Goal: Check status: Check status

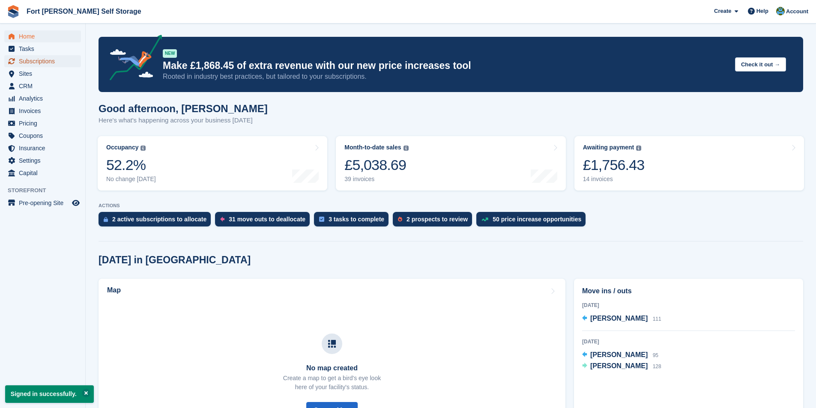
click at [41, 60] on span "Subscriptions" at bounding box center [44, 61] width 51 height 12
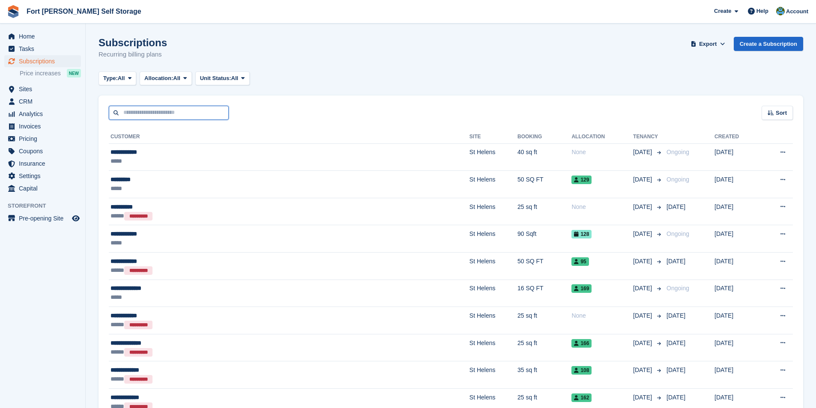
click at [145, 113] on input "text" at bounding box center [169, 113] width 120 height 14
type input "*****"
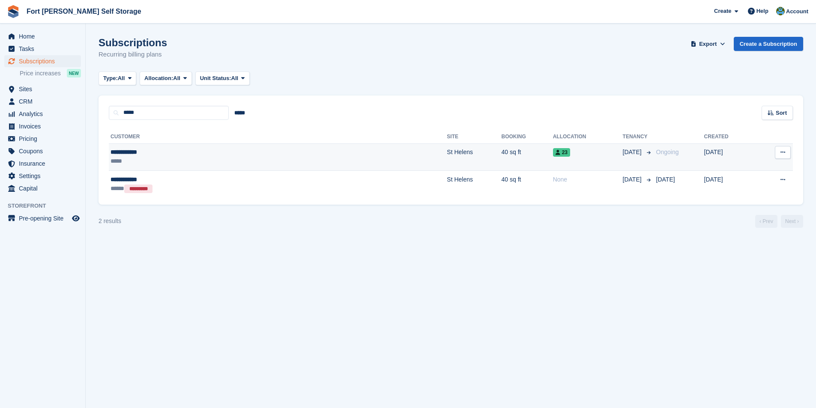
click at [136, 157] on div "**********" at bounding box center [191, 152] width 160 height 9
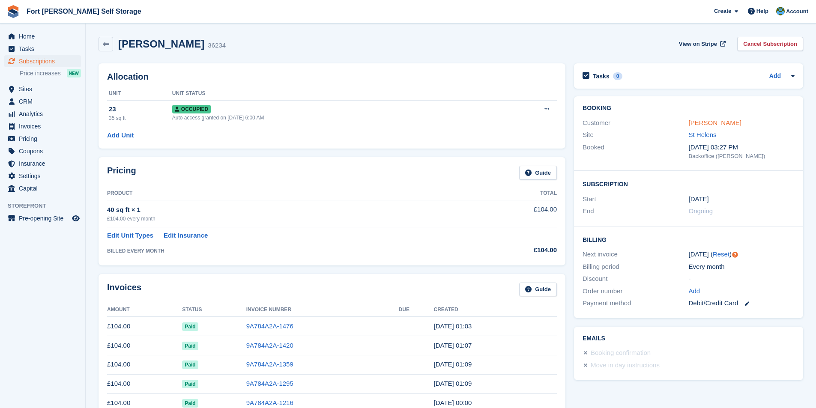
click at [709, 121] on link "Julie Bailey" at bounding box center [715, 122] width 53 height 7
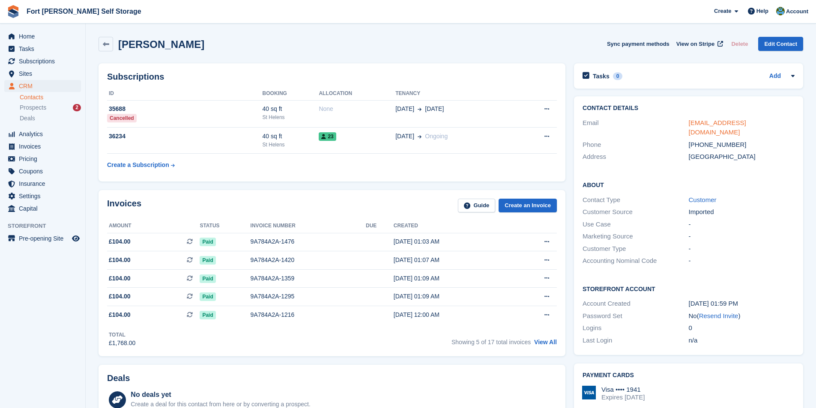
click at [718, 123] on link "jabailey63@icloud.com" at bounding box center [717, 127] width 57 height 17
click at [779, 41] on link "Edit Contact" at bounding box center [780, 44] width 45 height 14
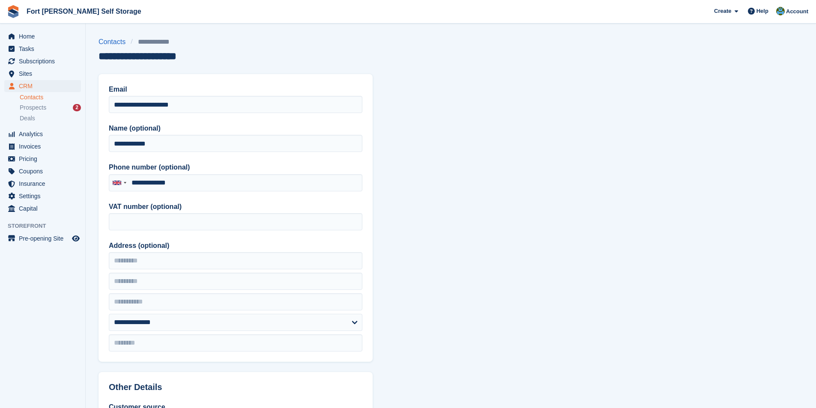
type input "**********"
click at [119, 42] on link "Contacts" at bounding box center [115, 42] width 32 height 10
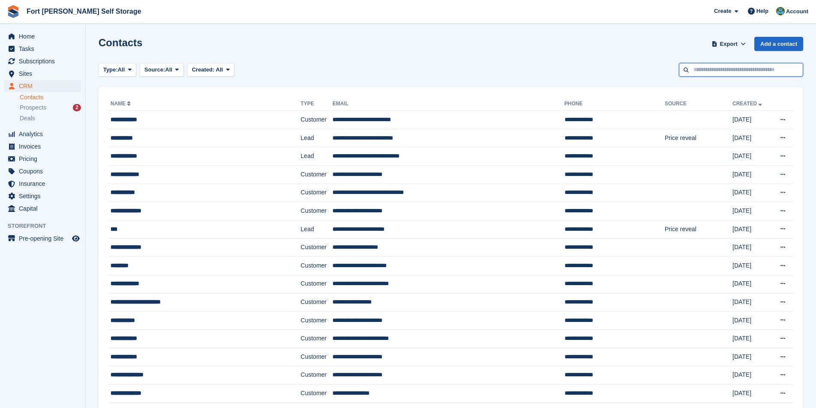
click at [719, 68] on input "text" at bounding box center [741, 70] width 124 height 14
type input "*****"
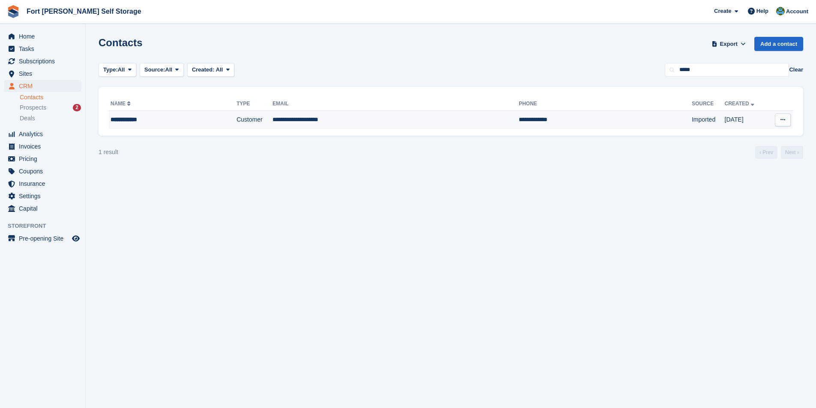
click at [146, 120] on div "**********" at bounding box center [156, 119] width 90 height 9
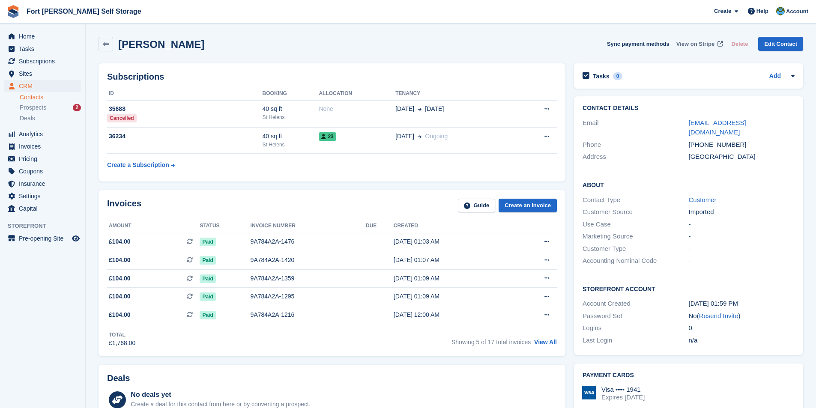
click at [703, 43] on span "View on Stripe" at bounding box center [696, 44] width 38 height 9
drag, startPoint x: 756, startPoint y: 123, endPoint x: 680, endPoint y: 122, distance: 76.3
click at [680, 122] on div "Email jabailey63@icloud.com" at bounding box center [689, 128] width 212 height 22
copy div "jabailey63@icloud.com"
click at [33, 60] on span "Subscriptions" at bounding box center [44, 61] width 51 height 12
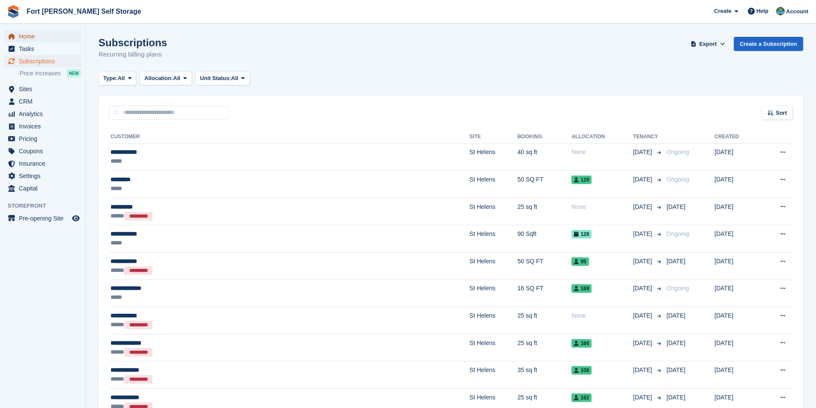
click at [27, 38] on span "Home" at bounding box center [44, 36] width 51 height 12
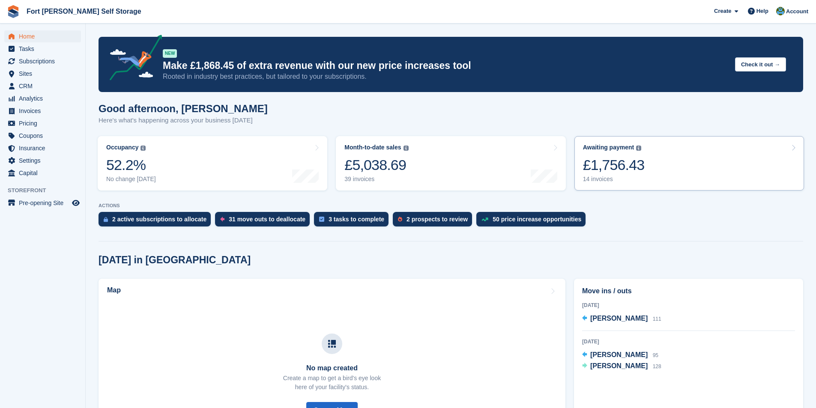
click at [645, 179] on link "Awaiting payment The total outstanding balance on all open invoices. £1,756.43 …" at bounding box center [690, 163] width 230 height 54
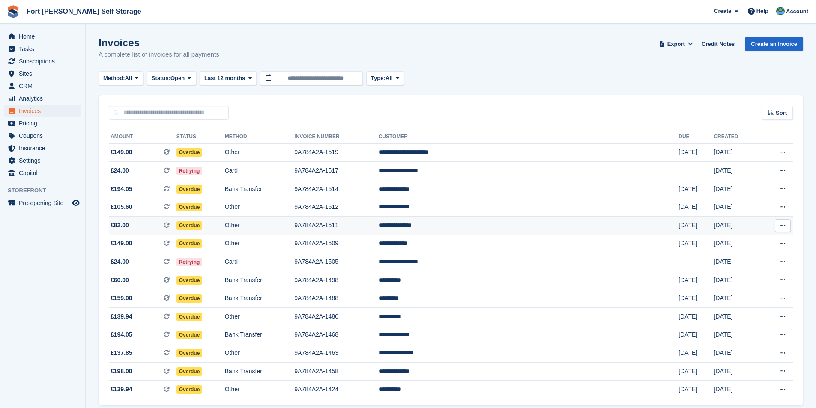
click at [203, 228] on span "Overdue" at bounding box center [190, 226] width 26 height 9
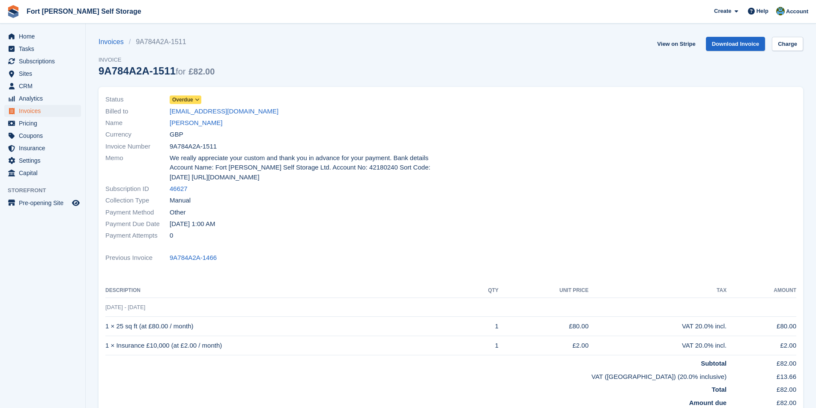
click at [197, 99] on icon at bounding box center [197, 99] width 5 height 5
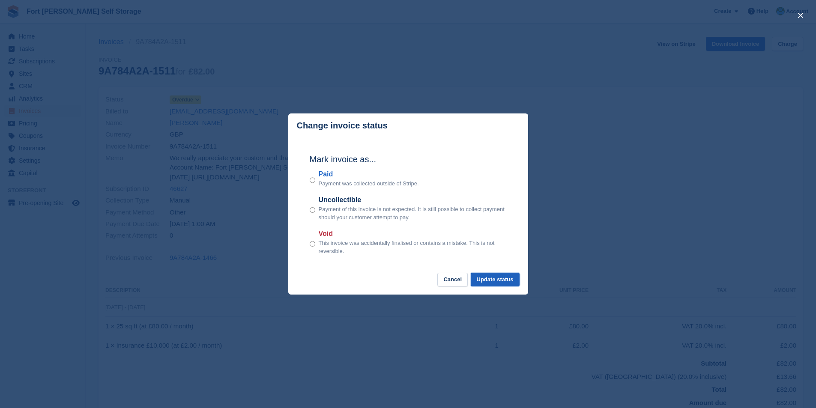
click at [501, 281] on button "Update status" at bounding box center [495, 280] width 49 height 14
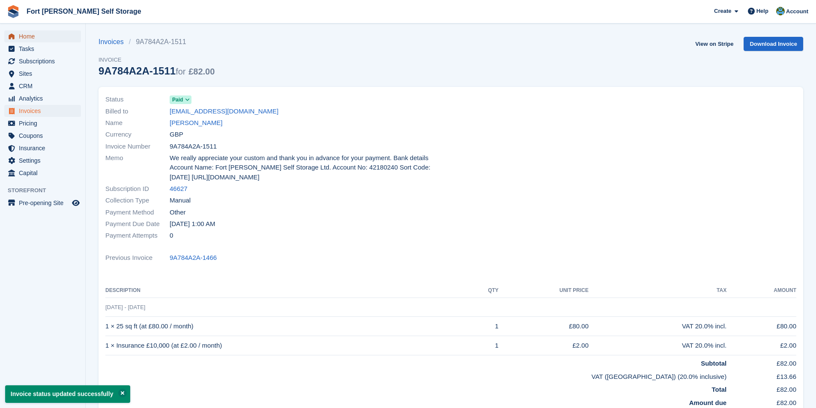
click at [33, 34] on span "Home" at bounding box center [44, 36] width 51 height 12
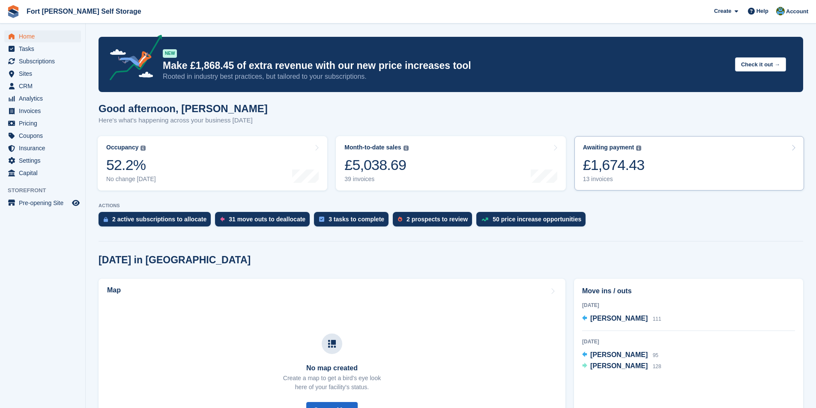
click at [635, 176] on div "Awaiting payment The total outstanding balance on all open invoices. £1,674.43 …" at bounding box center [614, 163] width 62 height 39
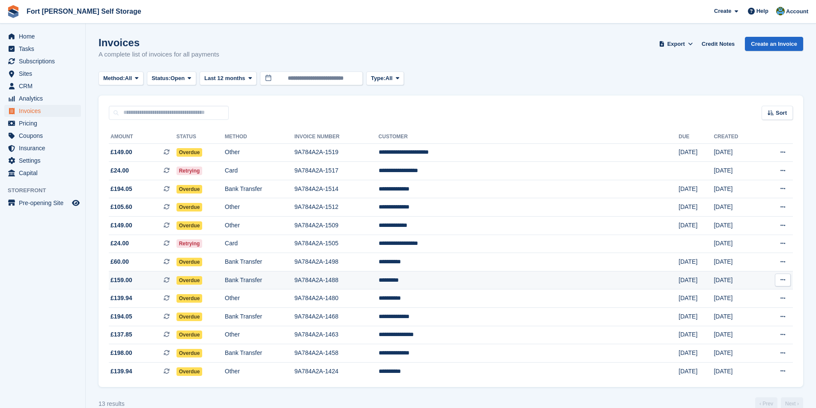
click at [203, 281] on span "Overdue" at bounding box center [190, 280] width 26 height 9
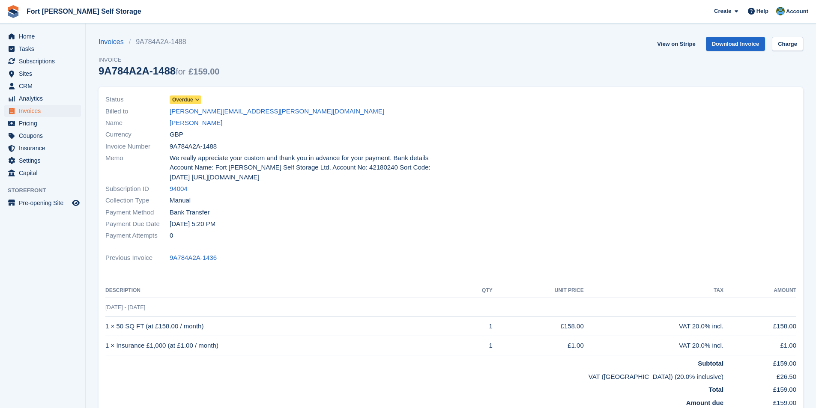
click at [197, 100] on icon at bounding box center [197, 99] width 5 height 5
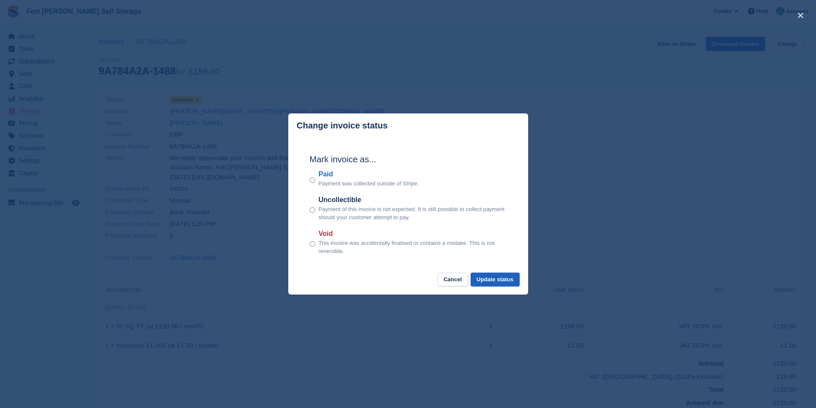
click at [507, 281] on button "Update status" at bounding box center [495, 280] width 49 height 14
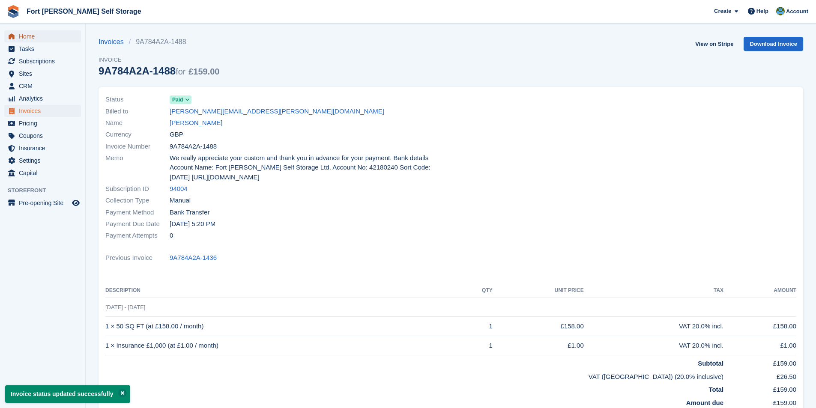
click at [32, 36] on span "Home" at bounding box center [44, 36] width 51 height 12
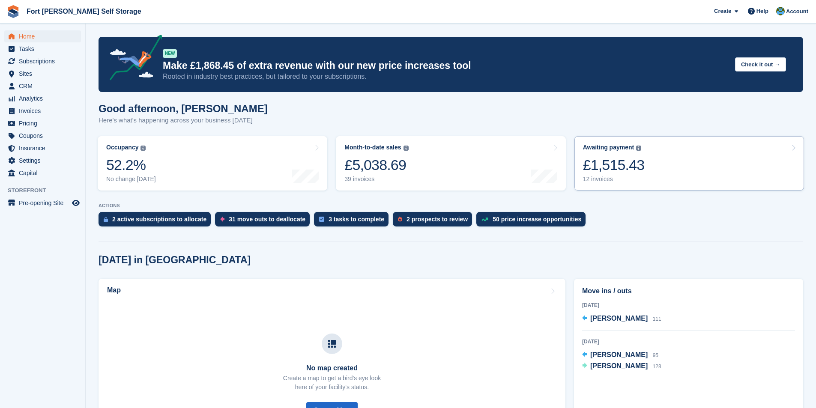
click at [615, 163] on div "£1,515.43" at bounding box center [614, 165] width 62 height 18
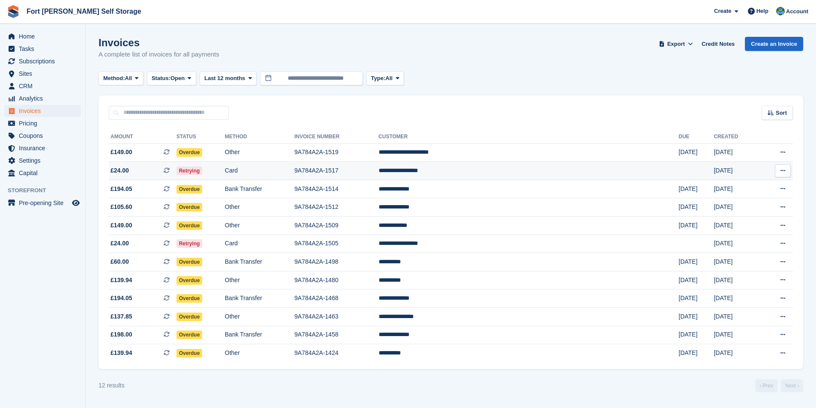
click at [490, 174] on td "**********" at bounding box center [529, 171] width 300 height 18
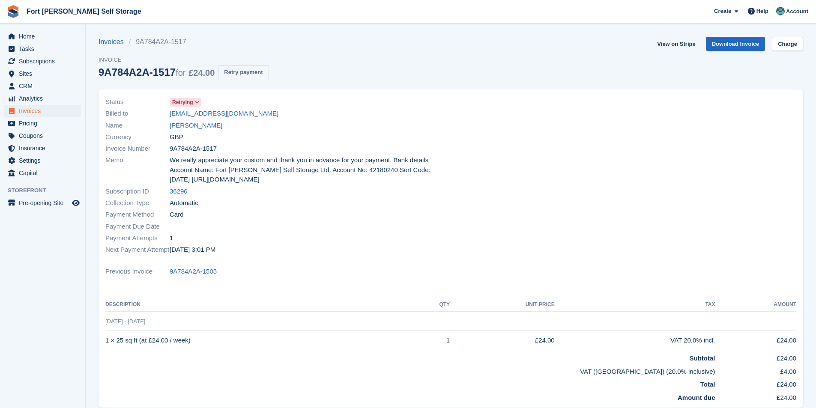
click at [238, 70] on button "Retry payment" at bounding box center [243, 72] width 51 height 14
drag, startPoint x: 234, startPoint y: 114, endPoint x: 165, endPoint y: 114, distance: 68.6
click at [165, 114] on div "Billed to [EMAIL_ADDRESS][DOMAIN_NAME]" at bounding box center [275, 114] width 341 height 12
copy div "[EMAIL_ADDRESS][DOMAIN_NAME]"
drag, startPoint x: 188, startPoint y: 192, endPoint x: 168, endPoint y: 191, distance: 19.3
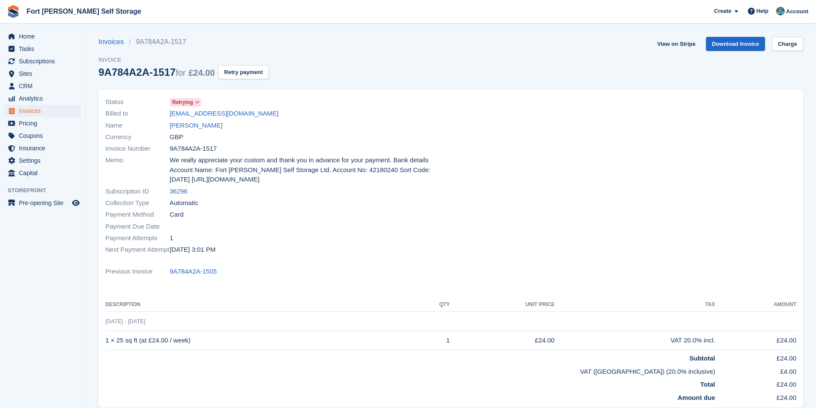
click at [168, 191] on div "Subscription ID 36296" at bounding box center [275, 192] width 341 height 12
click at [218, 150] on div "Invoice Number 9A784A2A-1517" at bounding box center [275, 149] width 341 height 12
drag, startPoint x: 218, startPoint y: 147, endPoint x: 166, endPoint y: 147, distance: 51.8
click at [166, 147] on div "Invoice Number 9A784A2A-1517" at bounding box center [275, 149] width 341 height 12
copy div "9A784A2A-1517"
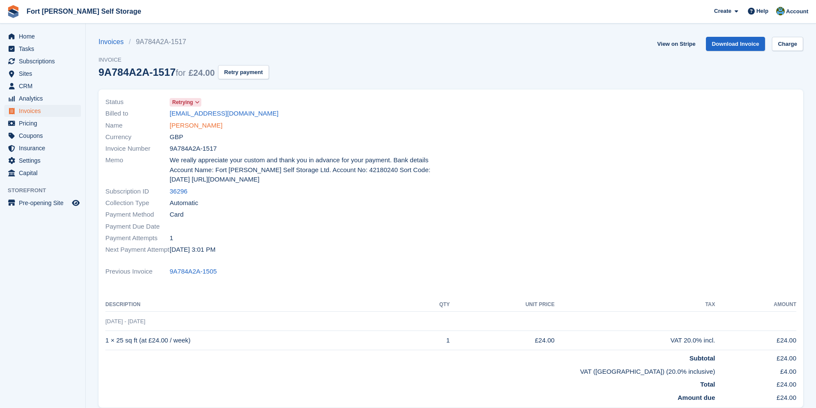
click at [202, 127] on link "Christian Nardelli" at bounding box center [196, 126] width 53 height 10
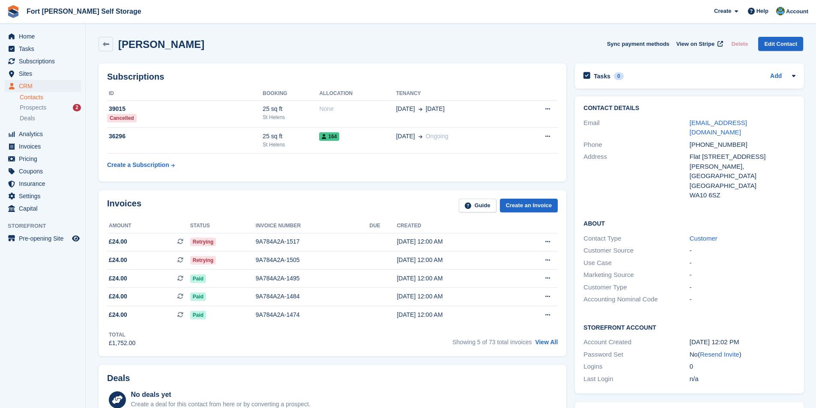
drag, startPoint x: 200, startPoint y: 45, endPoint x: 117, endPoint y: 45, distance: 83.5
click at [117, 45] on div "Christian Nardelli Sync payment methods View on Stripe Delete Edit Contact" at bounding box center [451, 44] width 705 height 15
copy h2 "Christian Nardelli"
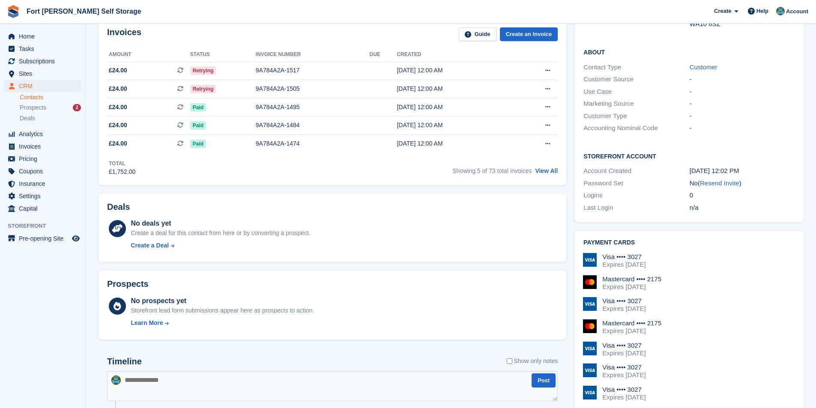
click at [641, 386] on div "Visa •••• 3027" at bounding box center [623, 390] width 43 height 8
drag, startPoint x: 642, startPoint y: 368, endPoint x: 603, endPoint y: 370, distance: 38.6
click at [603, 386] on div "Visa •••• 3027" at bounding box center [623, 390] width 43 height 8
copy div "Visa •••• 3027"
click at [23, 35] on span "Home" at bounding box center [44, 36] width 51 height 12
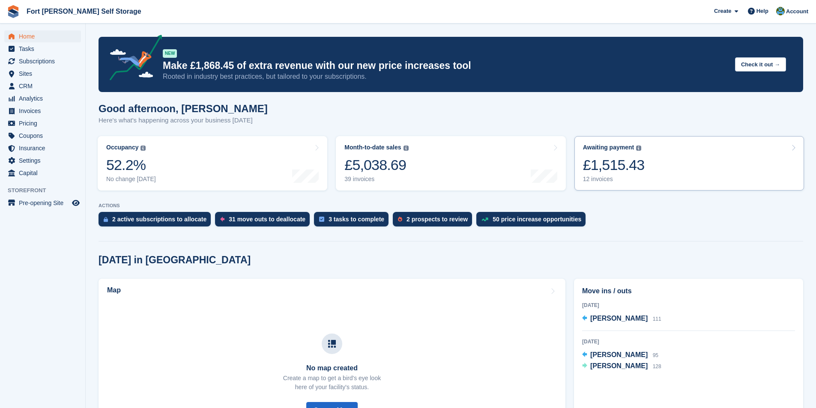
click at [617, 162] on div "£1,515.43" at bounding box center [614, 165] width 62 height 18
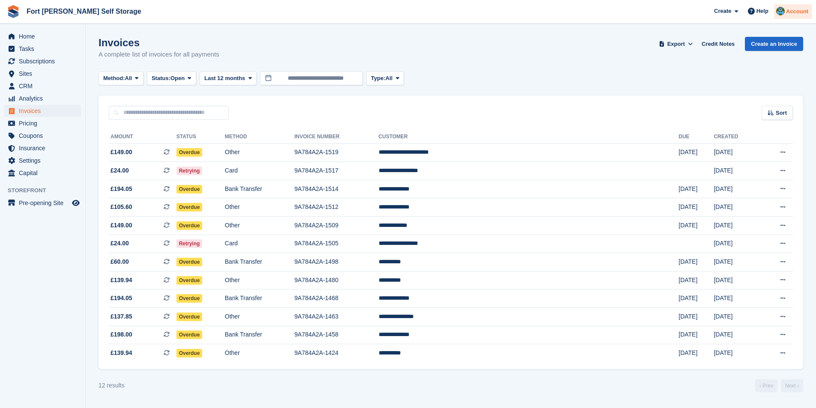
click at [794, 13] on span "Account" at bounding box center [797, 11] width 22 height 9
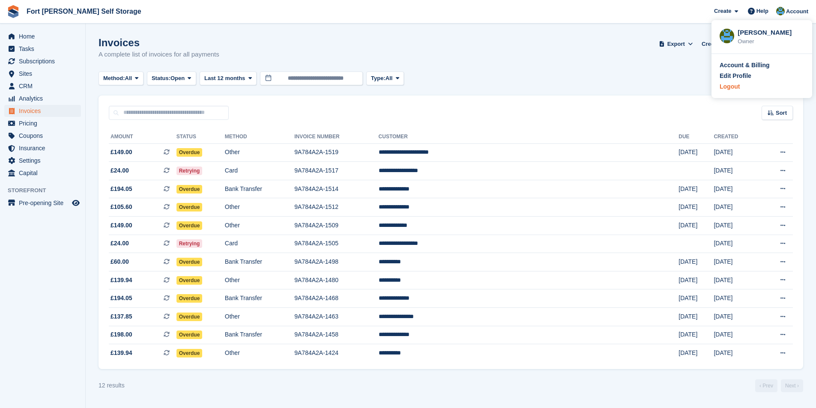
click at [727, 87] on div "Logout" at bounding box center [730, 86] width 20 height 9
